Goal: Transaction & Acquisition: Purchase product/service

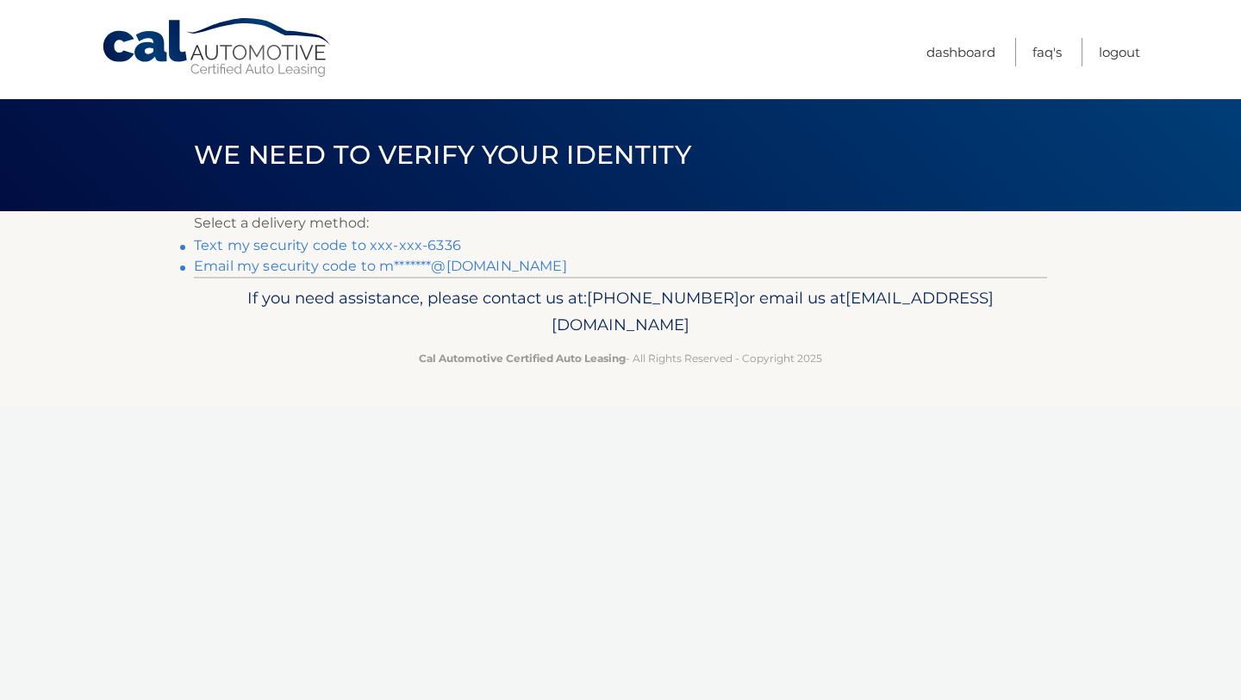
click at [339, 246] on link "Text my security code to xxx-xxx-6336" at bounding box center [327, 245] width 267 height 16
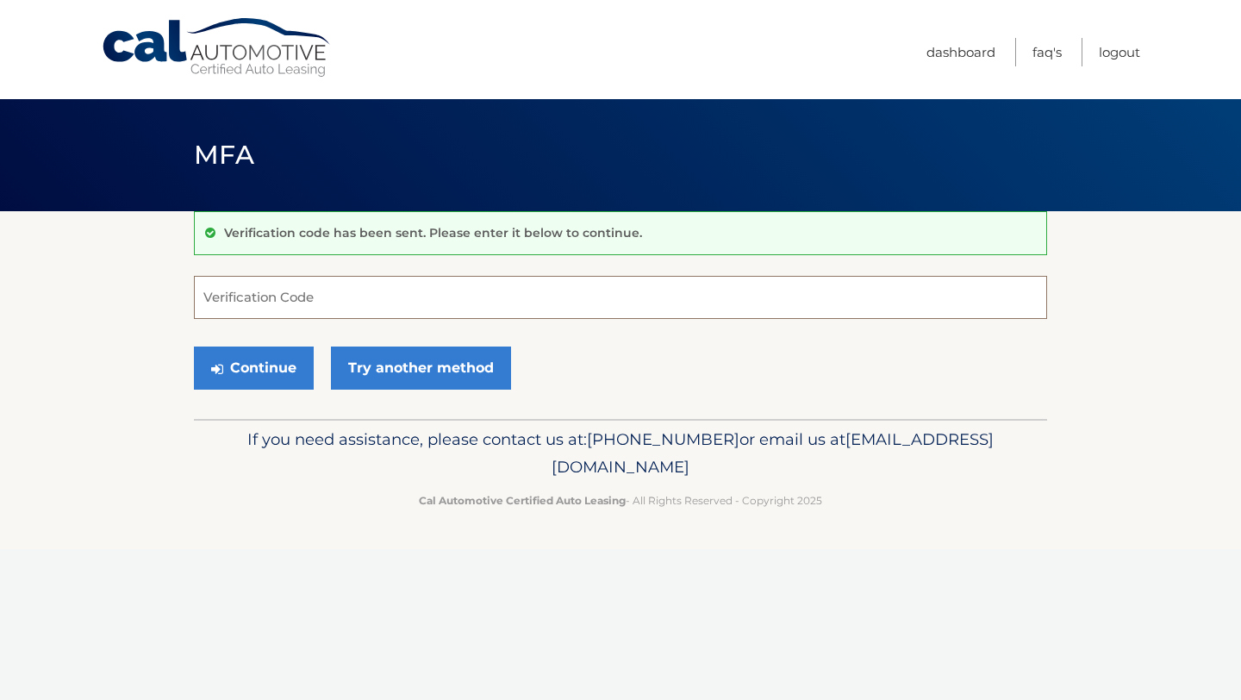
click at [286, 302] on input "Verification Code" at bounding box center [620, 297] width 853 height 43
type input "359954"
click at [277, 367] on button "Continue" at bounding box center [254, 368] width 120 height 43
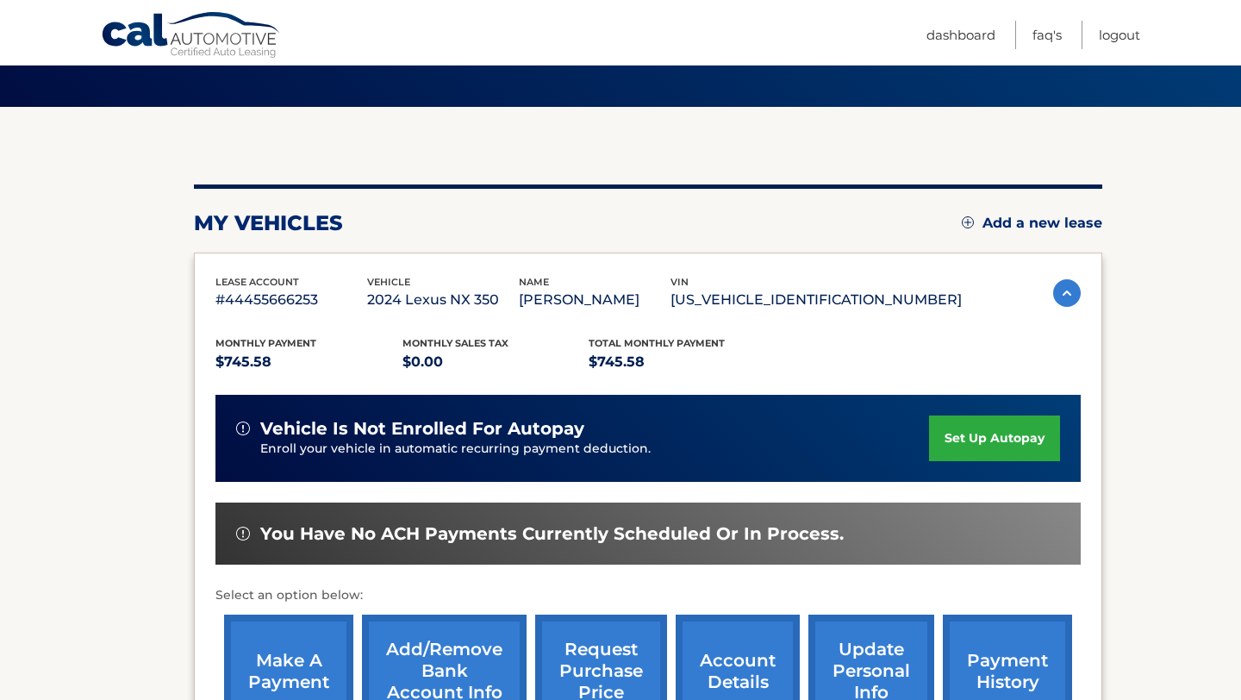
scroll to position [230, 0]
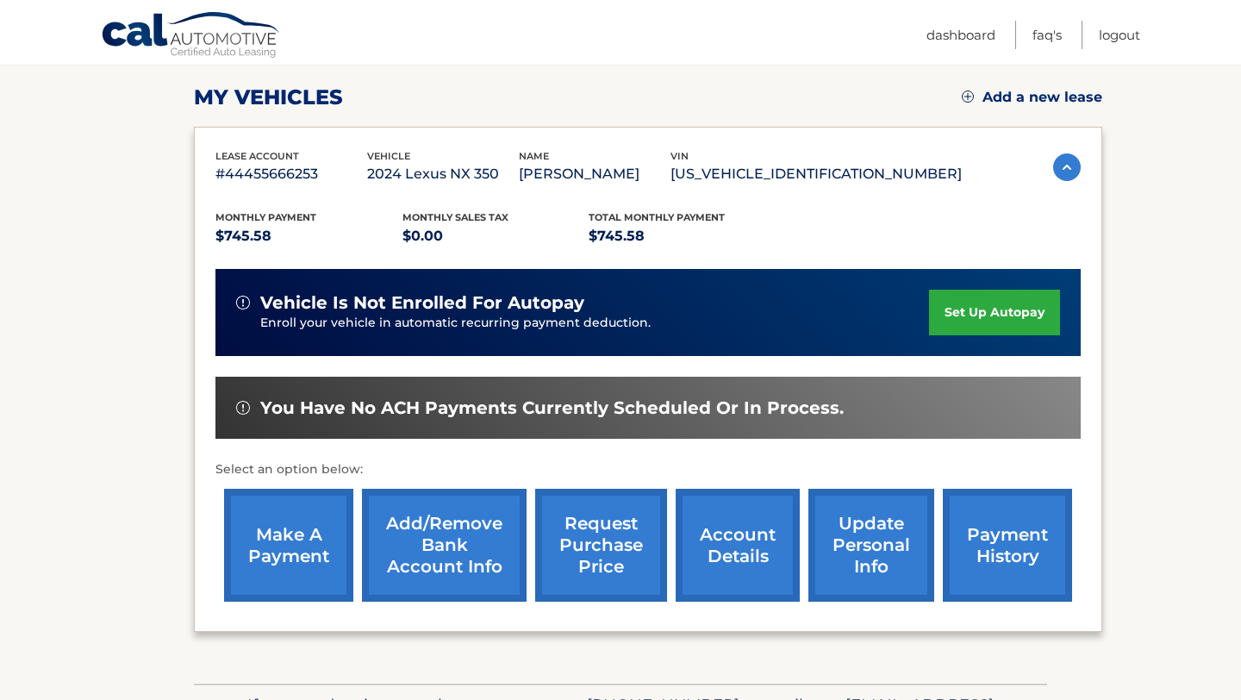
click at [284, 553] on link "make a payment" at bounding box center [288, 545] width 129 height 113
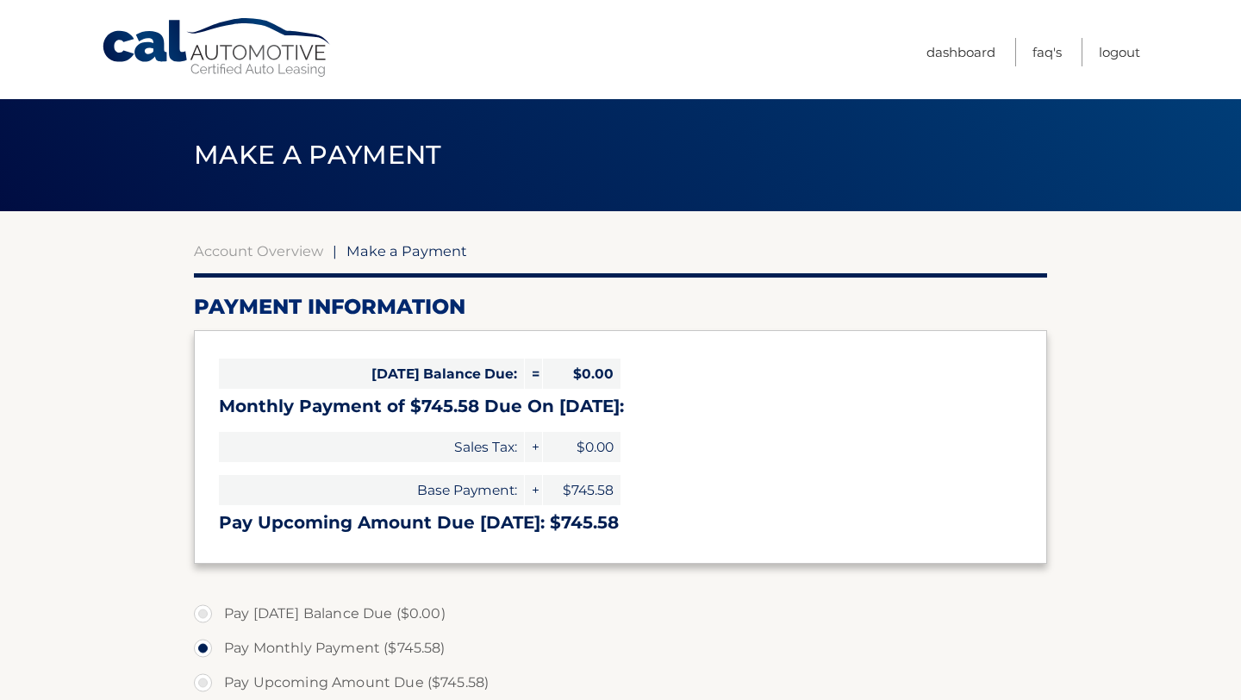
select select "Njg0ODhjNWMtZDY0Yi00MTZiLWFiZGMtN2QwYjBiM2MxNDlm"
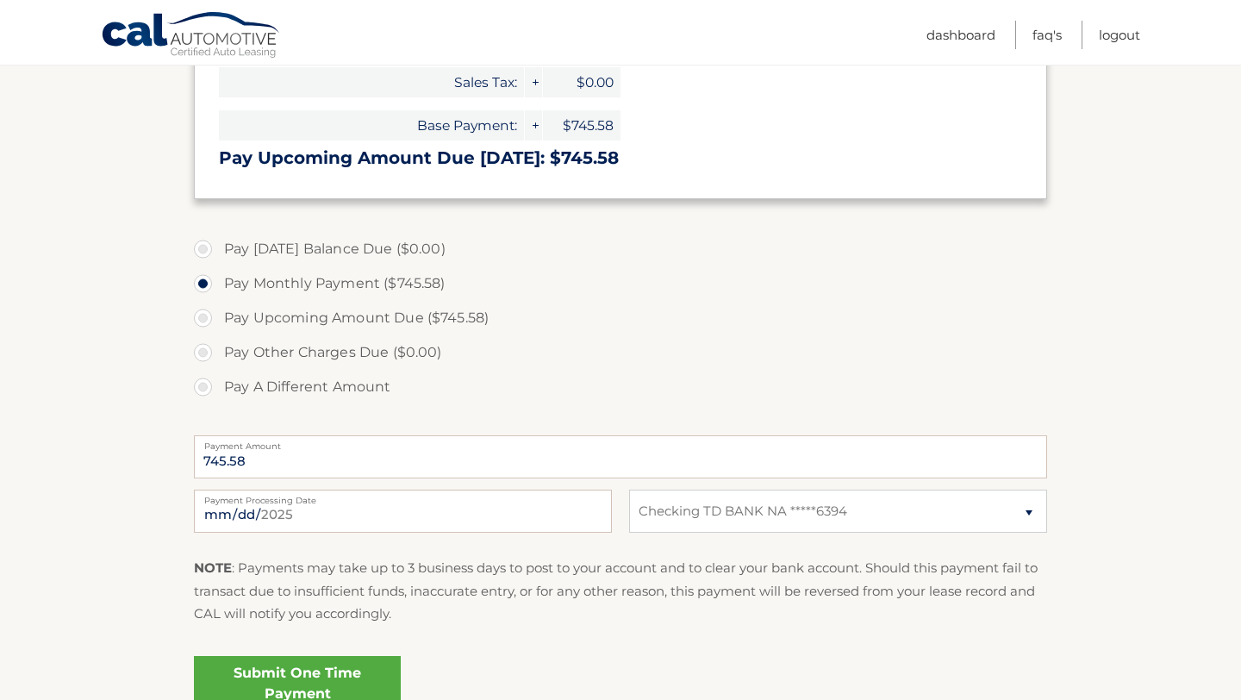
scroll to position [468, 0]
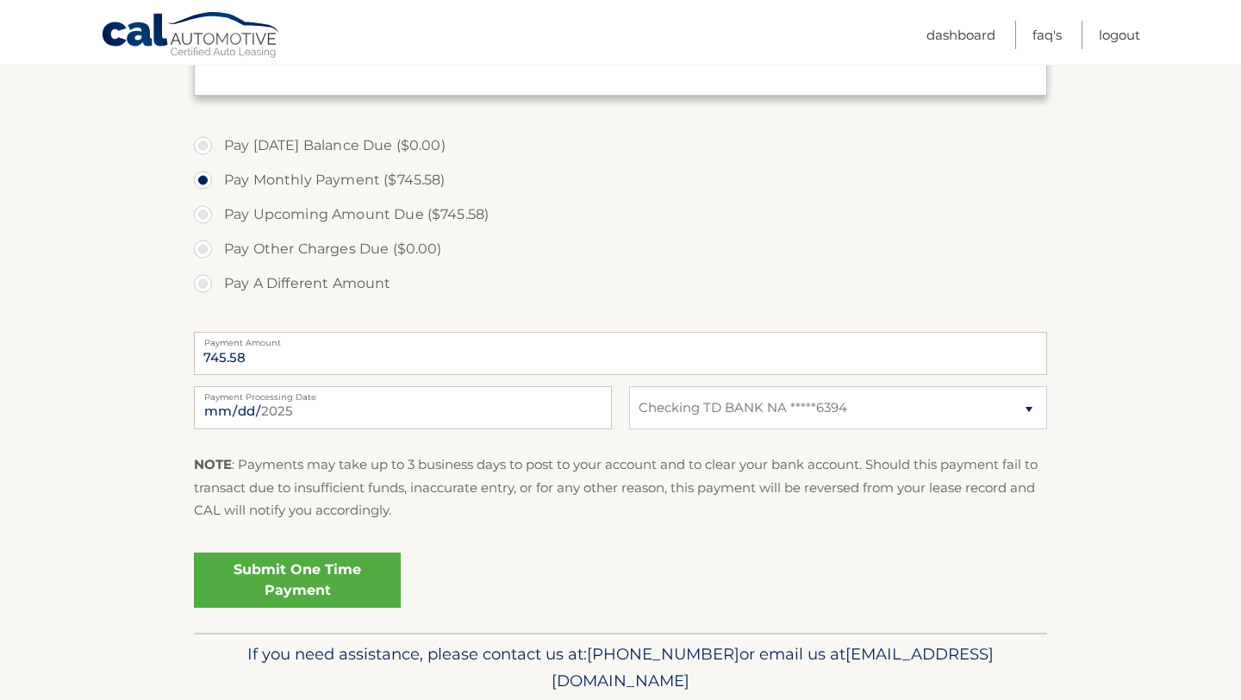
click at [352, 584] on link "Submit One Time Payment" at bounding box center [297, 580] width 207 height 55
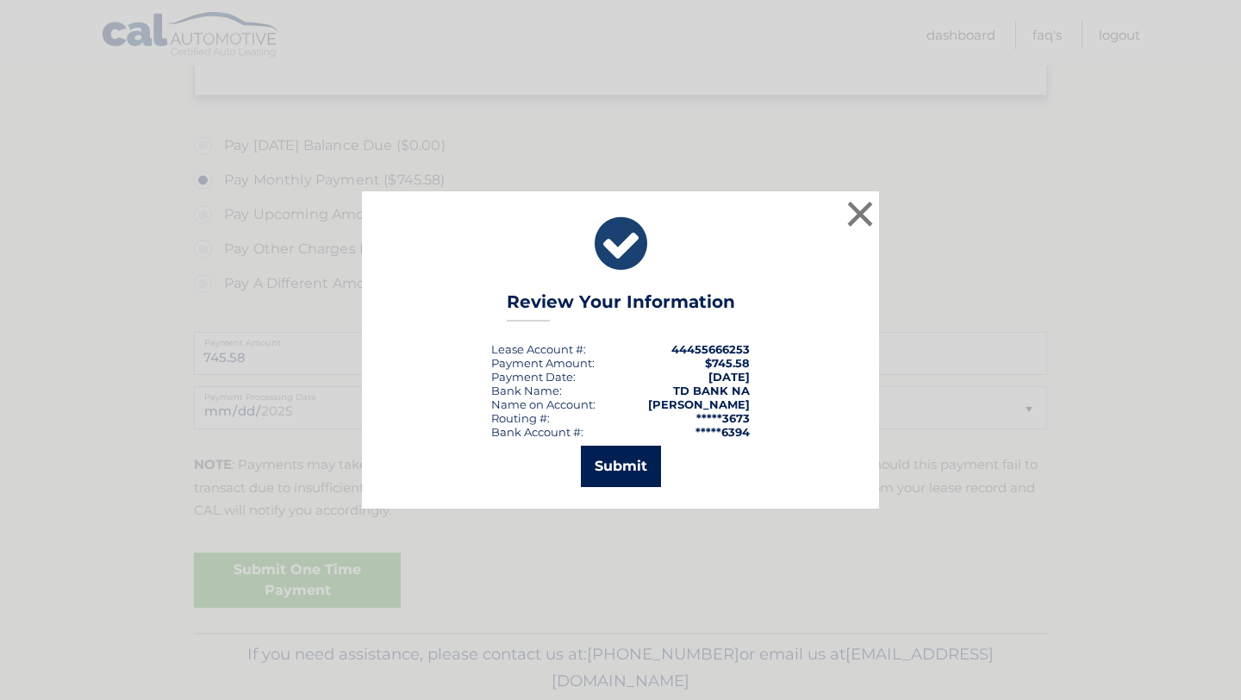
click at [614, 466] on button "Submit" at bounding box center [621, 466] width 80 height 41
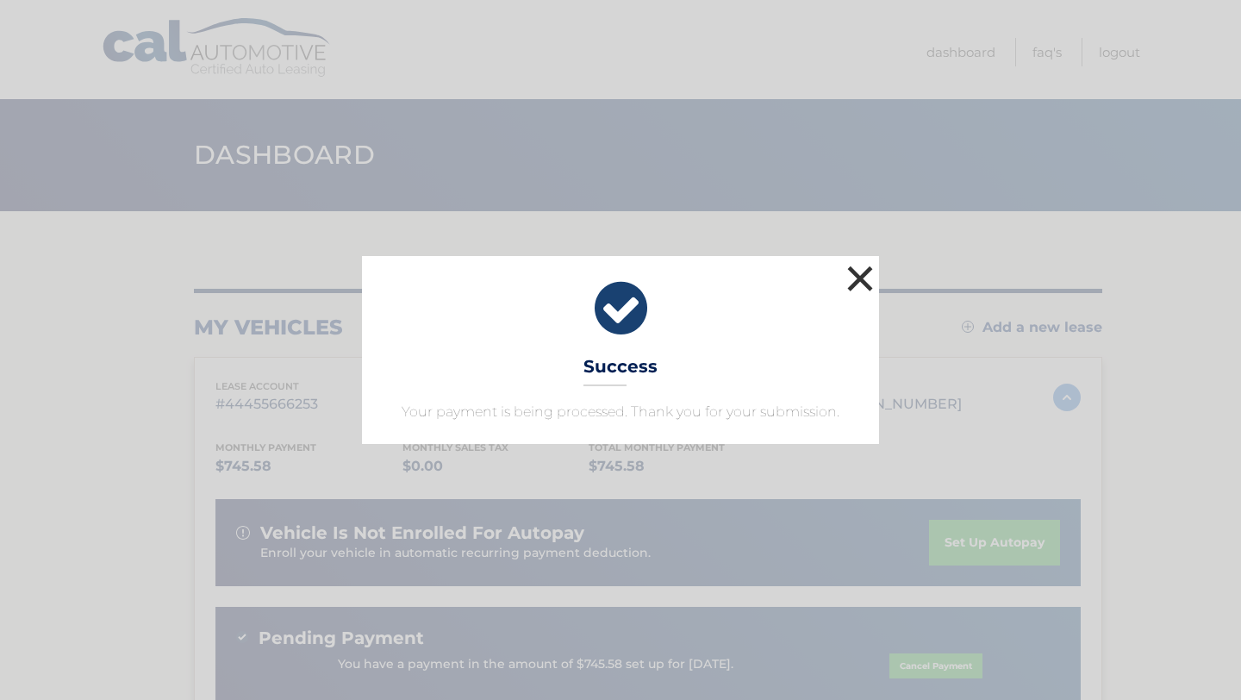
click at [863, 280] on button "×" at bounding box center [860, 278] width 34 height 34
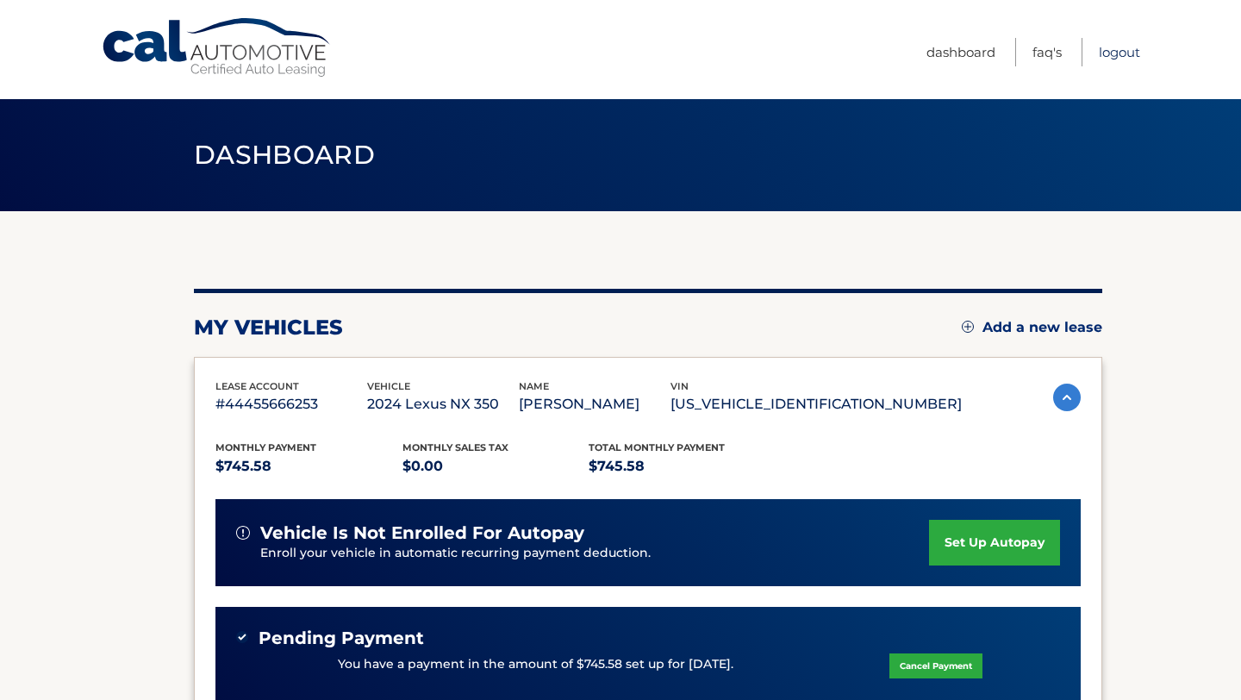
click at [1125, 56] on link "Logout" at bounding box center [1119, 52] width 41 height 28
